Goal: Information Seeking & Learning: Learn about a topic

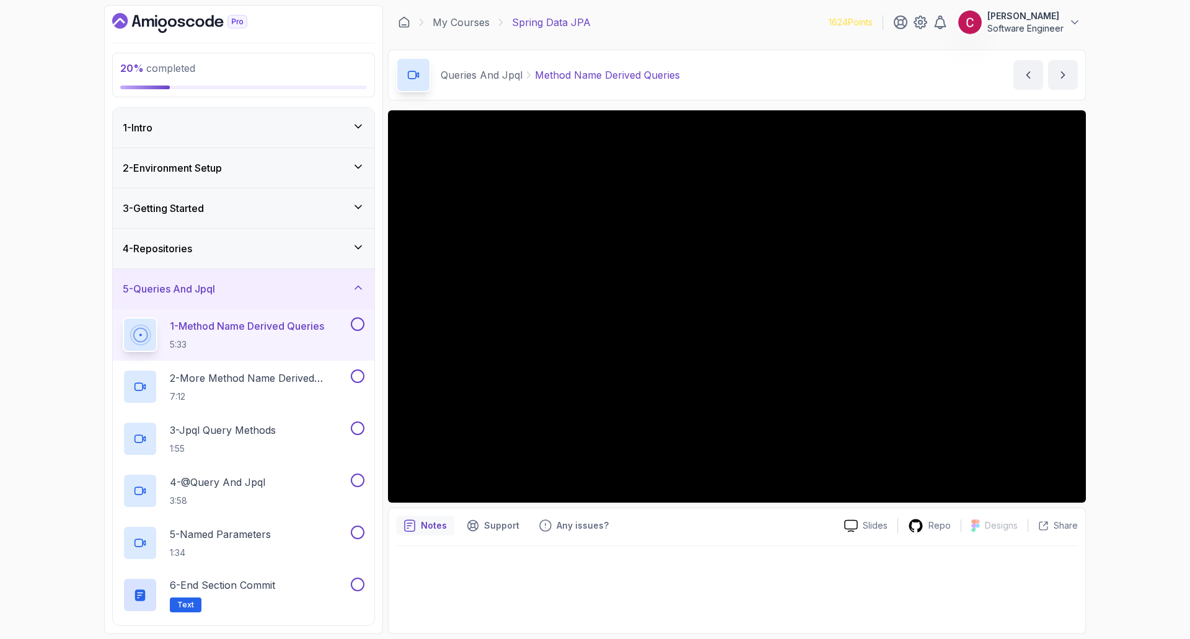
scroll to position [124, 0]
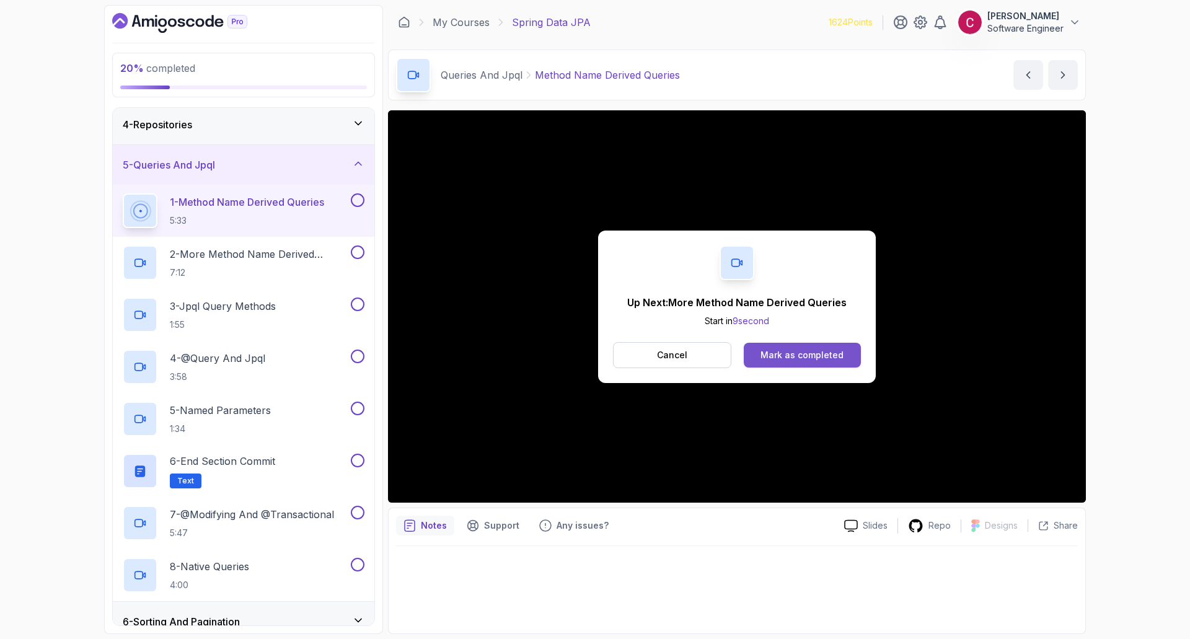
click at [770, 353] on div "Mark as completed" at bounding box center [802, 355] width 83 height 12
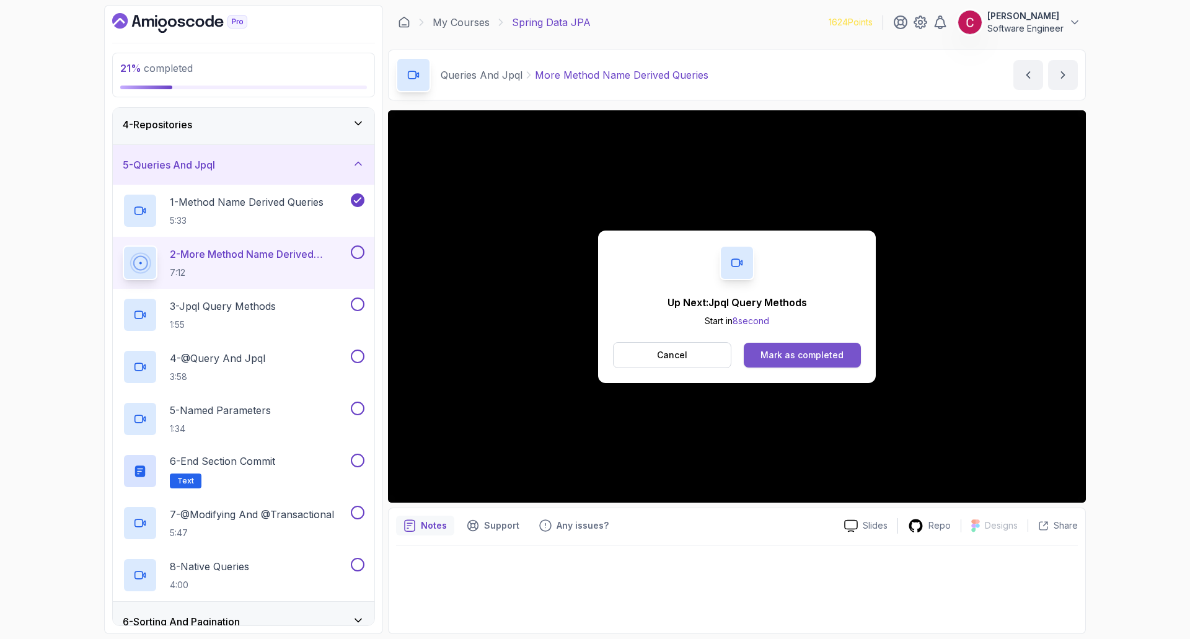
click at [787, 351] on div "Mark as completed" at bounding box center [802, 355] width 83 height 12
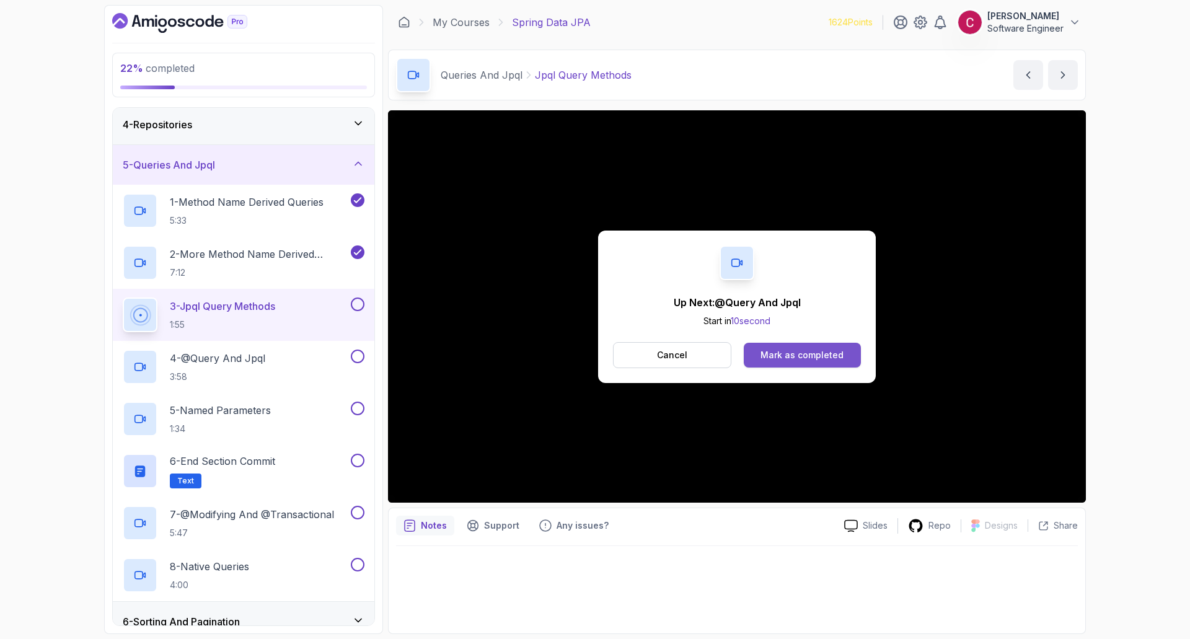
click at [780, 360] on div "Mark as completed" at bounding box center [802, 355] width 83 height 12
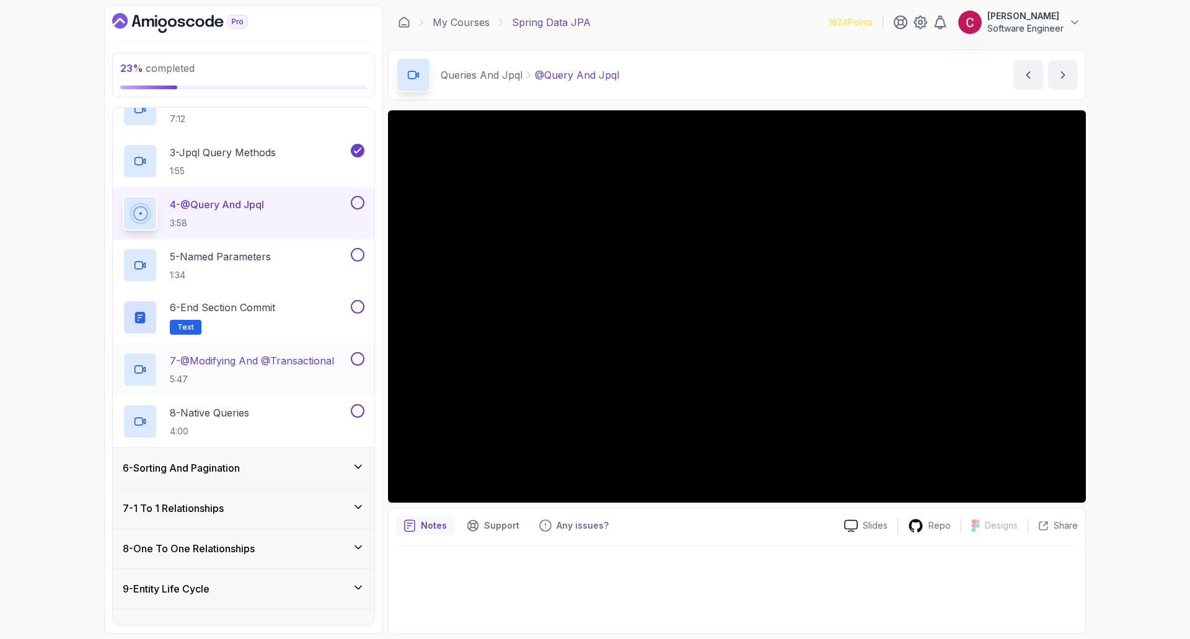
scroll to position [248, 0]
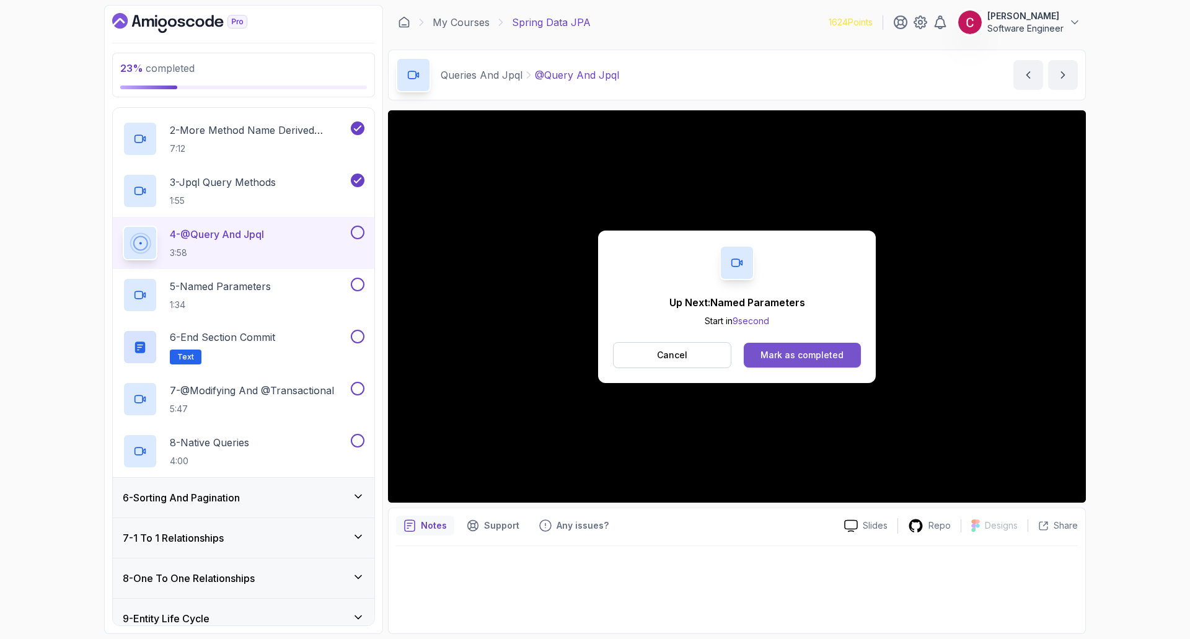
click at [840, 352] on div "Mark as completed" at bounding box center [802, 355] width 83 height 12
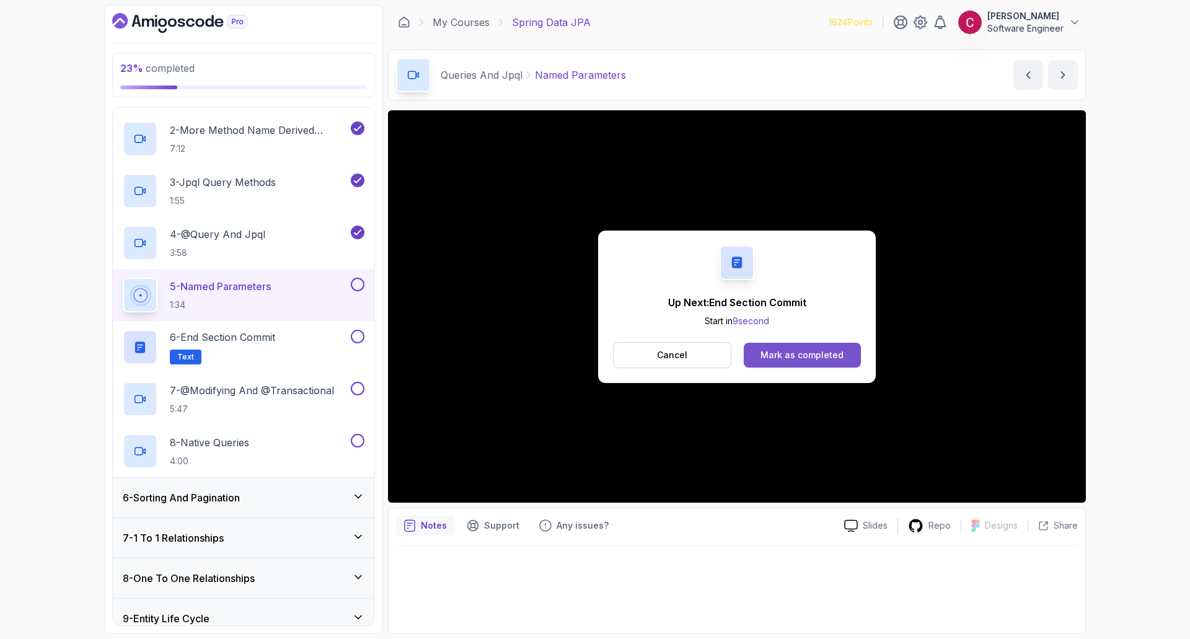
click at [775, 361] on button "Mark as completed" at bounding box center [802, 355] width 117 height 25
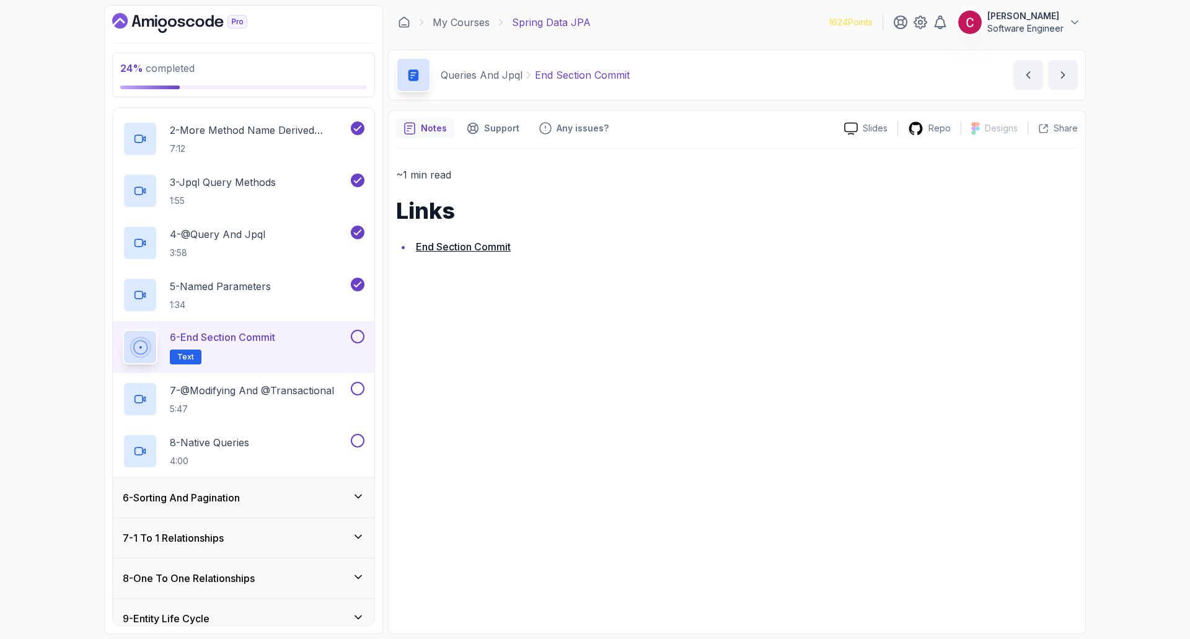
click at [364, 339] on button at bounding box center [358, 337] width 14 height 14
click at [298, 395] on p "7 - @Modifying And @Transactional" at bounding box center [252, 390] width 164 height 15
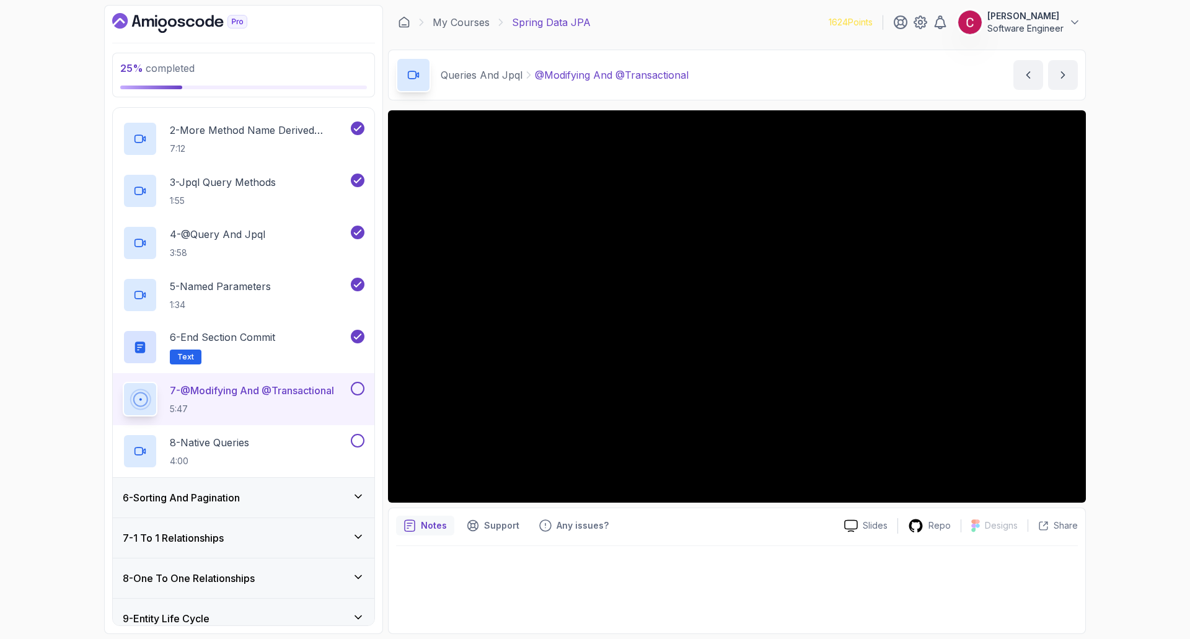
click at [1108, 133] on div "25 % completed 1 - Intro 2 - Environment Setup 3 - Getting Started 4 - Reposito…" at bounding box center [595, 319] width 1190 height 639
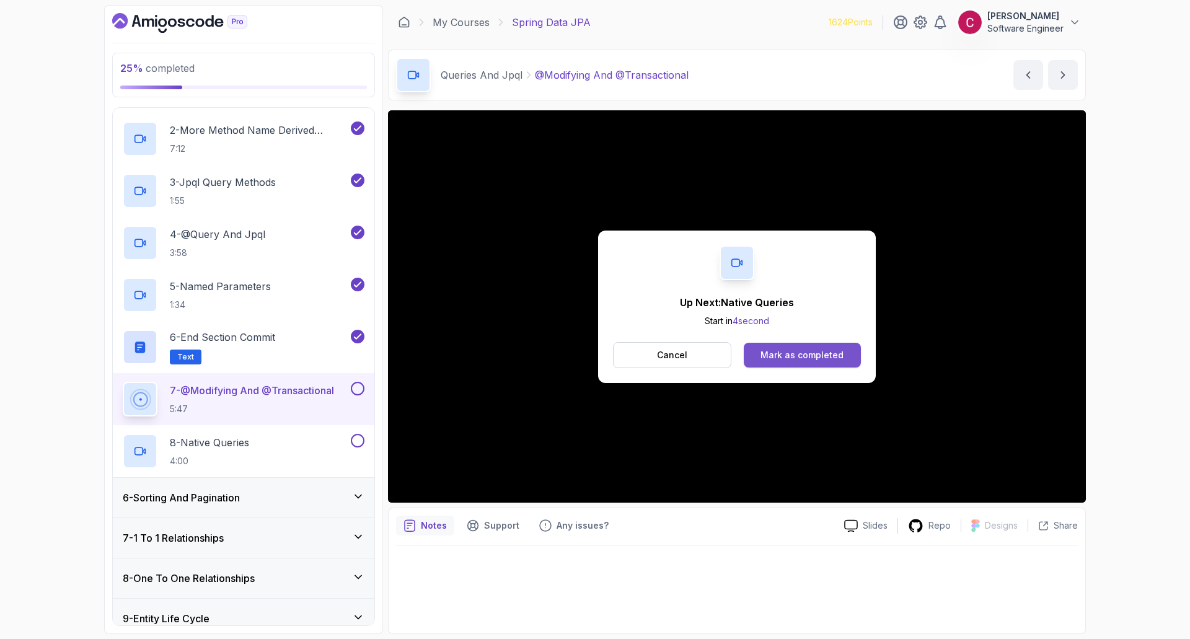
click at [795, 353] on div "Mark as completed" at bounding box center [802, 355] width 83 height 12
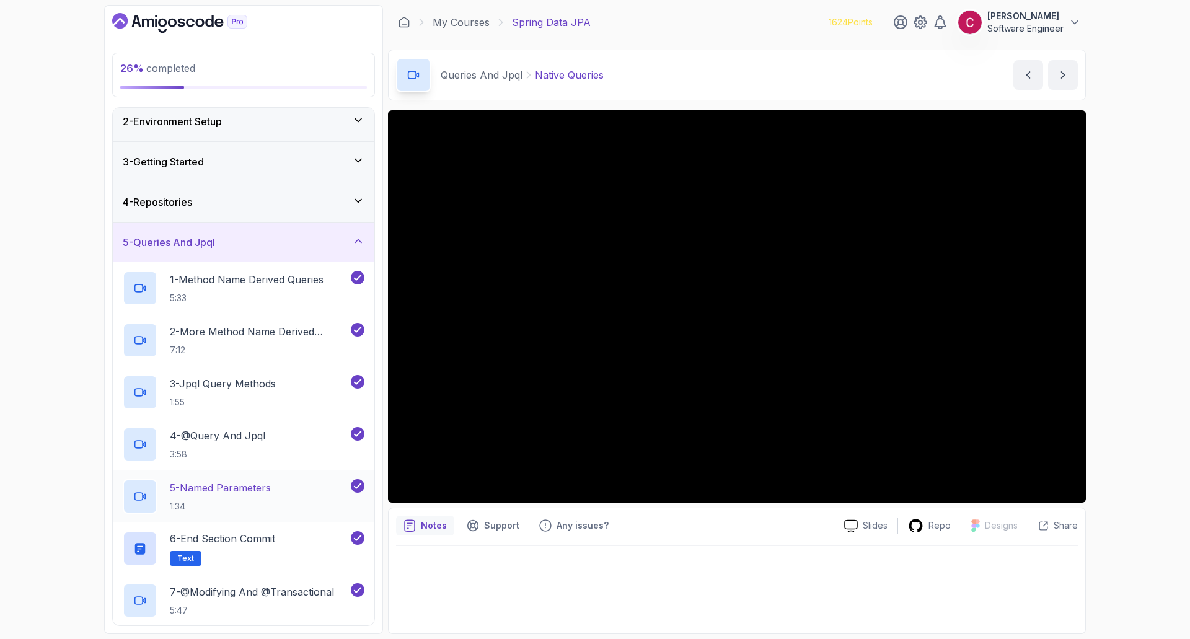
scroll to position [124, 0]
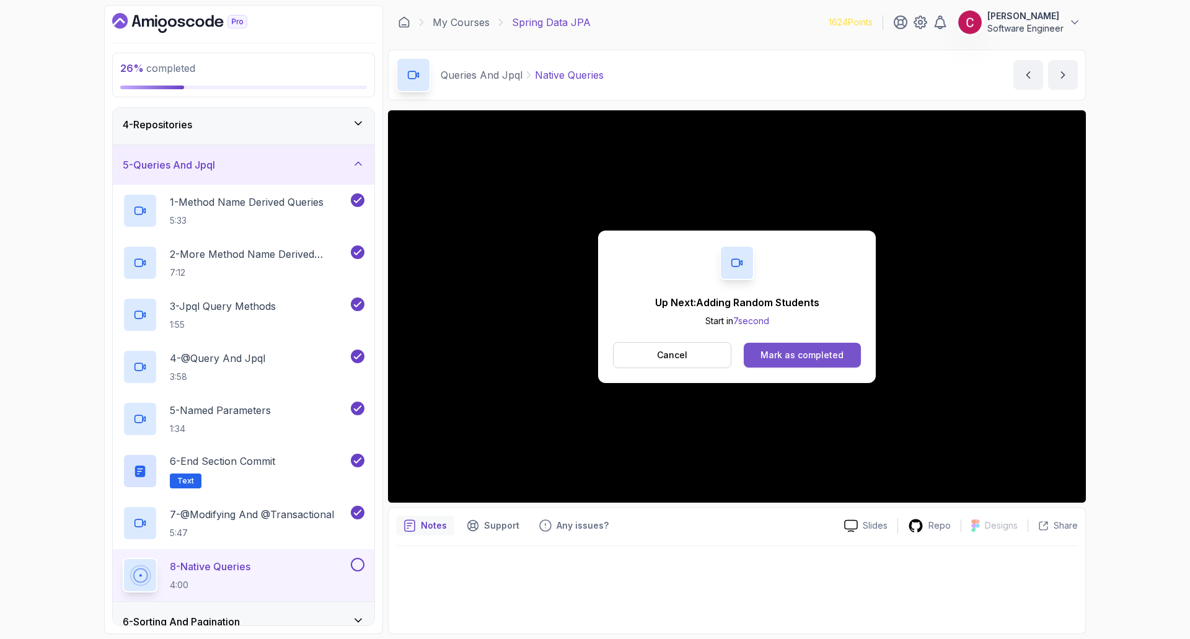
click at [803, 359] on div "Mark as completed" at bounding box center [802, 355] width 83 height 12
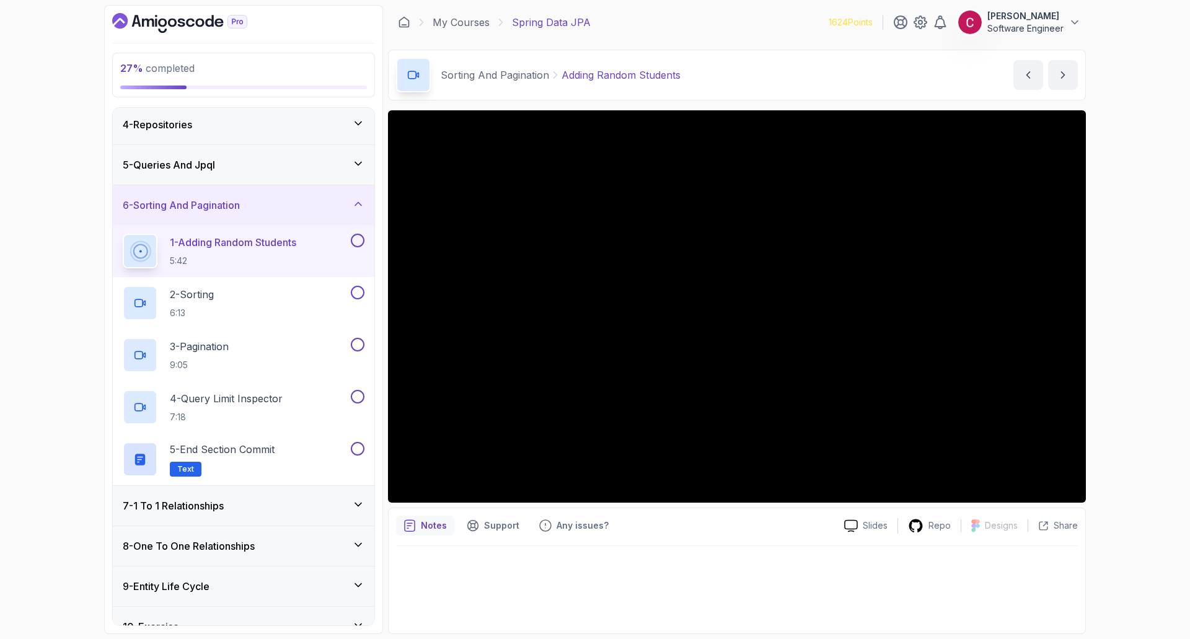
click at [79, 296] on div "27 % completed 1 - Intro 2 - Environment Setup 3 - Getting Started 4 - Reposito…" at bounding box center [595, 319] width 1190 height 639
